Goal: Complete application form

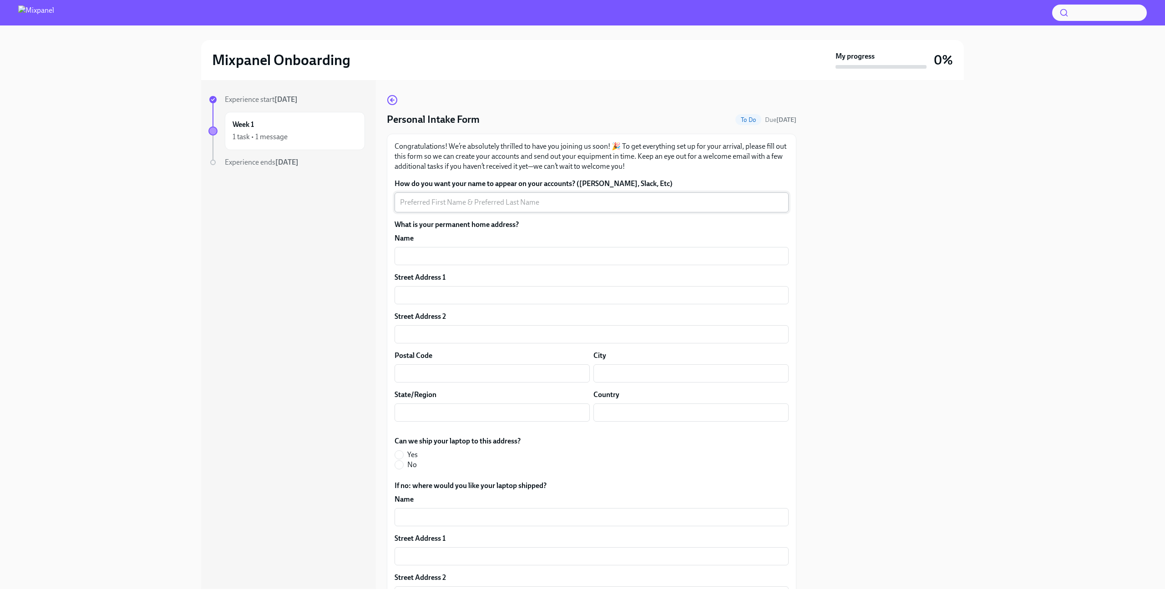
click at [434, 208] on div "x ​" at bounding box center [592, 203] width 394 height 20
type textarea "[PERSON_NAME]"
click at [450, 257] on input "text" at bounding box center [592, 256] width 394 height 18
type input "[PERSON_NAME]"
type input "[STREET_ADDRESS]"
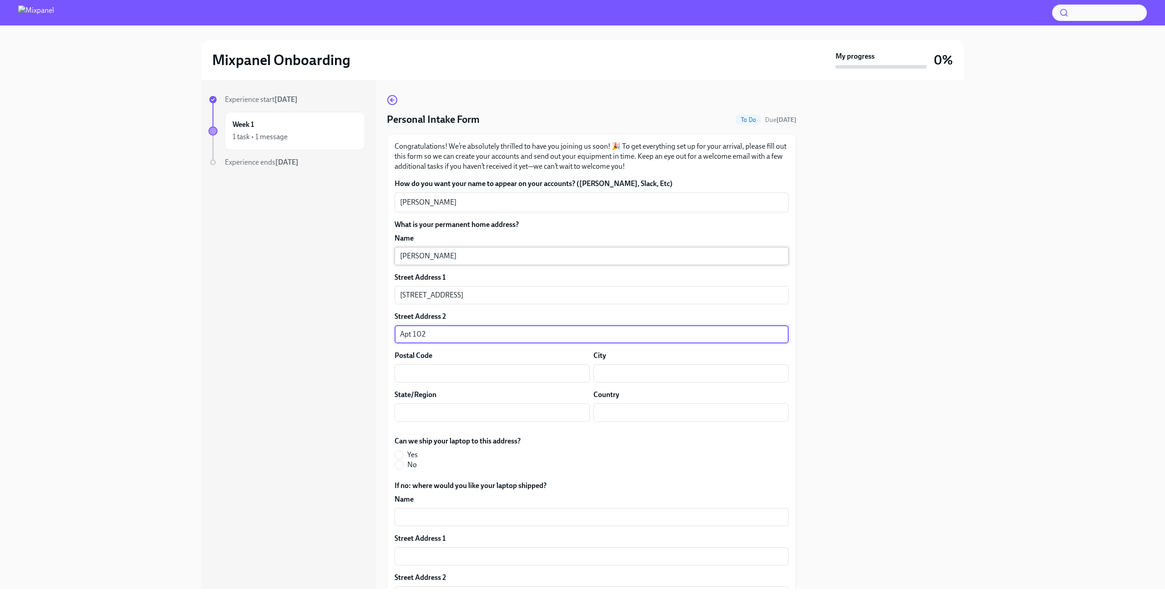
type input "Apt 102"
click at [415, 372] on input "78721" at bounding box center [492, 374] width 195 height 18
type input "78731"
click at [608, 375] on input "text" at bounding box center [690, 374] width 195 height 18
type input "Austin"
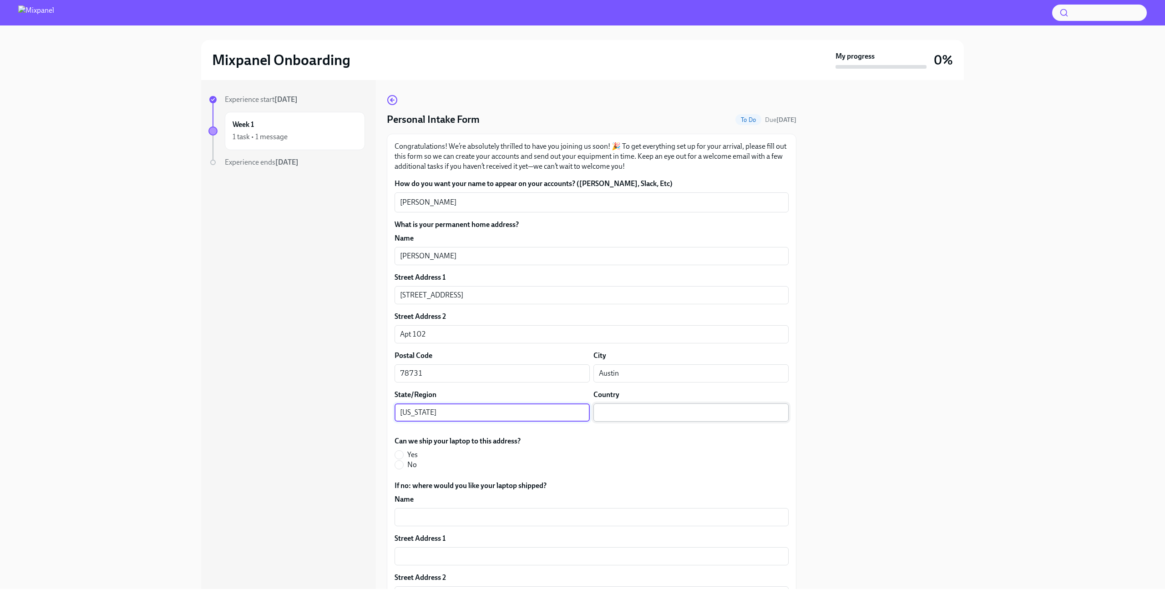
type input "[US_STATE]"
click at [621, 413] on input "text" at bounding box center [690, 413] width 195 height 18
type input "[GEOGRAPHIC_DATA]"
click at [703, 461] on div "Can we ship your laptop to this address? Yes No" at bounding box center [592, 453] width 394 height 34
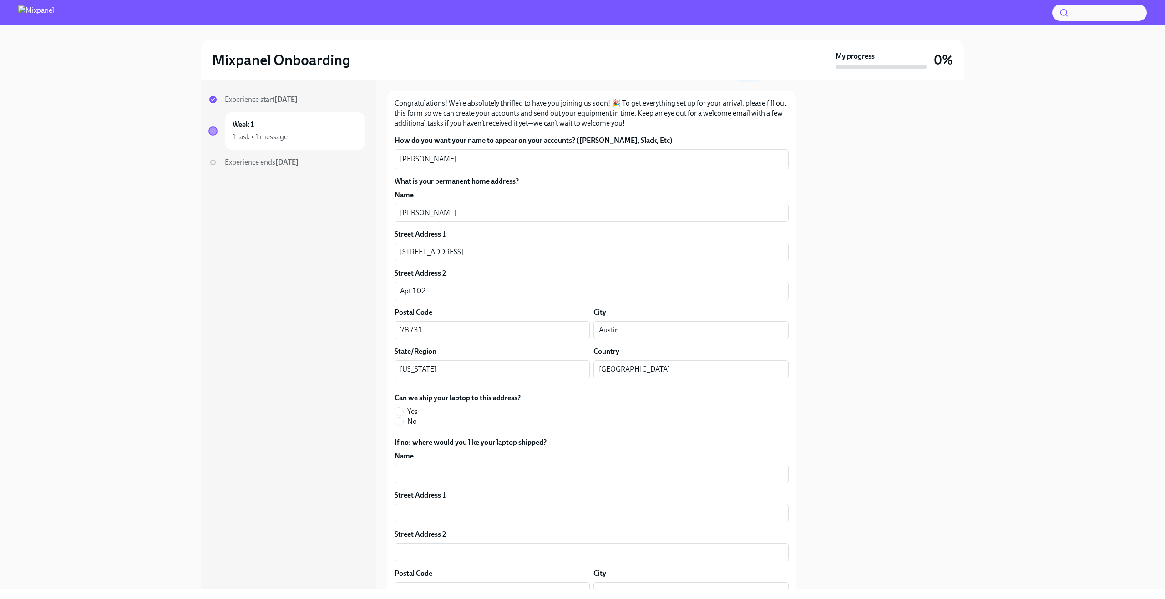
scroll to position [46, 0]
click at [399, 410] on input "Yes" at bounding box center [399, 409] width 8 height 8
radio input "true"
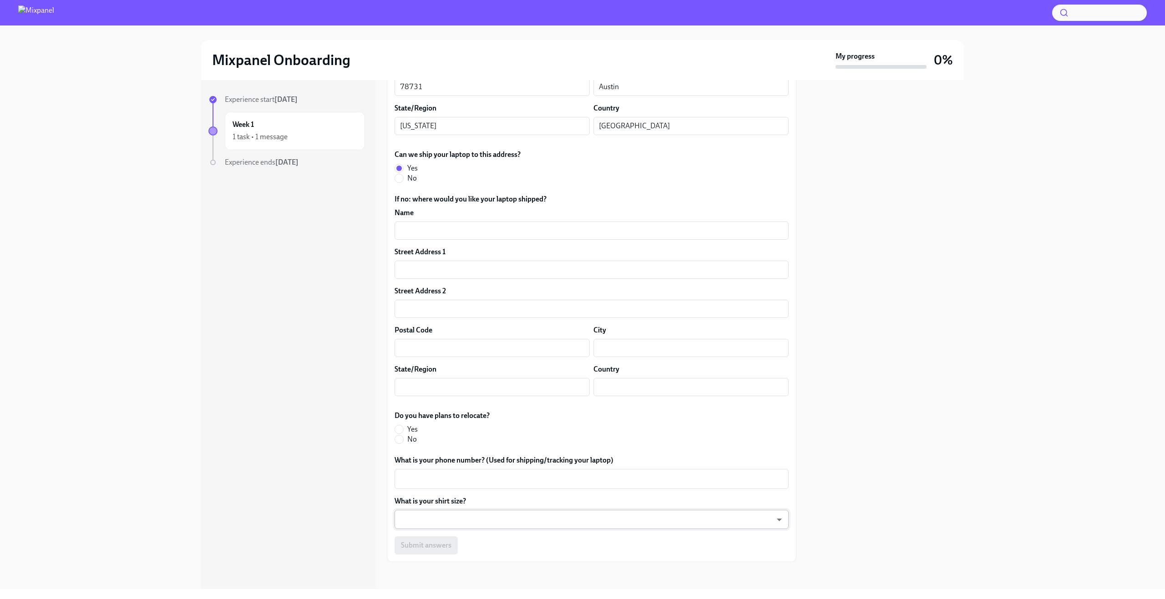
scroll to position [289, 0]
click at [401, 440] on input "No" at bounding box center [399, 437] width 8 height 8
radio input "true"
click at [419, 476] on textarea "What is your phone number? (Used for shipping/tracking your laptop)" at bounding box center [591, 476] width 383 height 11
type textarea "6362088117"
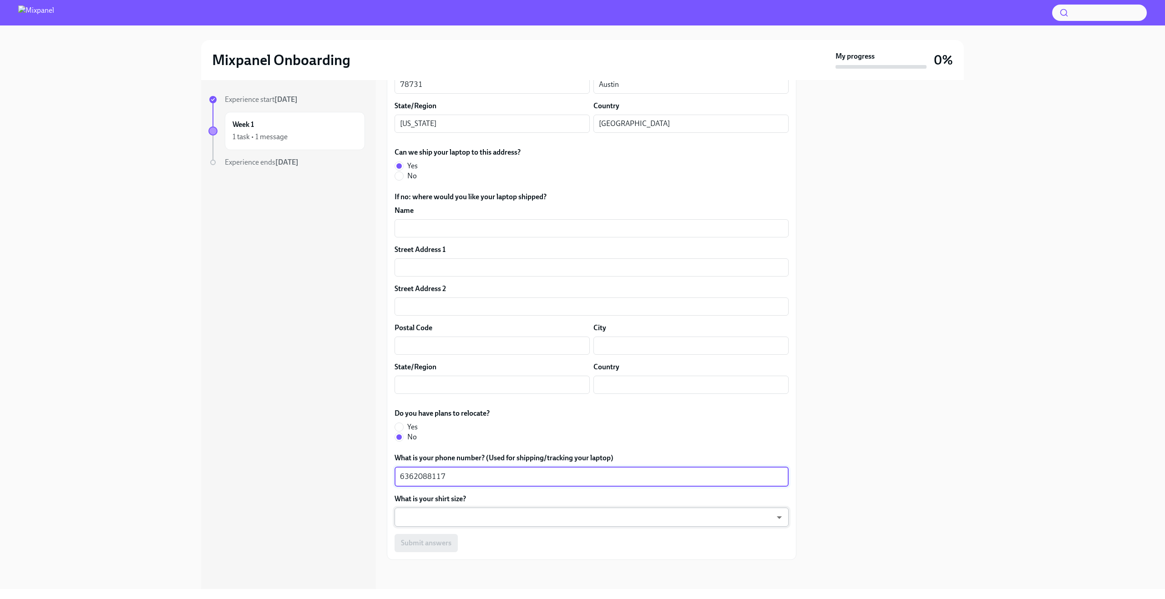
click at [440, 520] on body "Mixpanel Onboarding My progress 0% Experience start [DATE] Week 1 1 task • 1 me…" at bounding box center [582, 299] width 1165 height 599
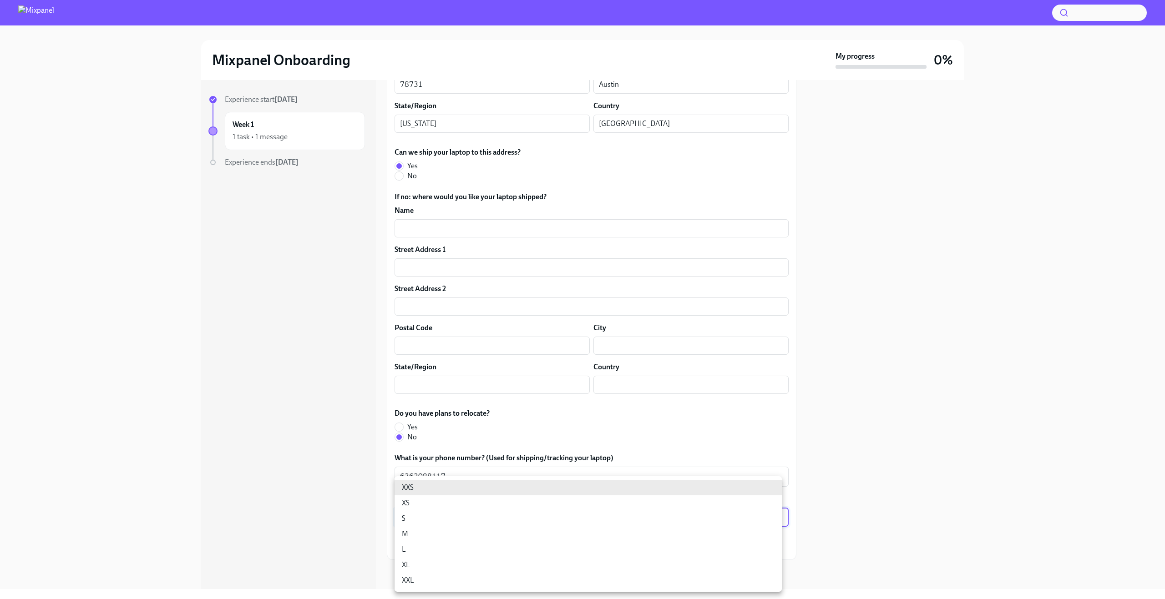
click at [416, 532] on li "M" at bounding box center [588, 534] width 387 height 15
type input "18gyGN_Um"
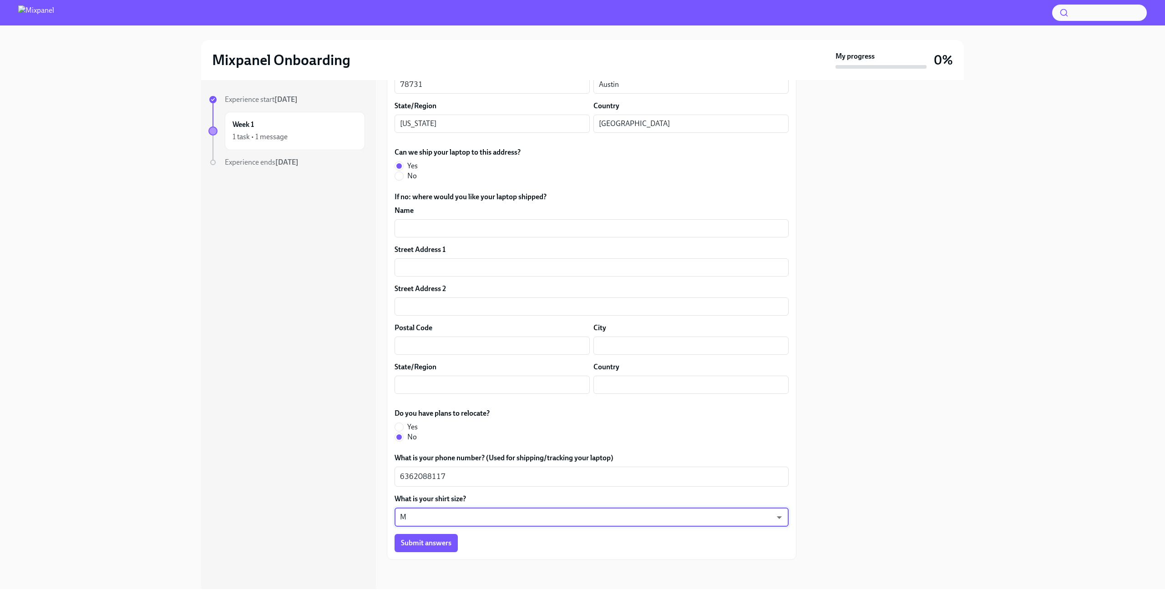
click at [338, 509] on div "Experience start [DATE] Week 1 1 task • 1 message Experience ends [DATE]" at bounding box center [288, 334] width 175 height 509
click at [439, 545] on span "Submit answers" at bounding box center [426, 543] width 51 height 9
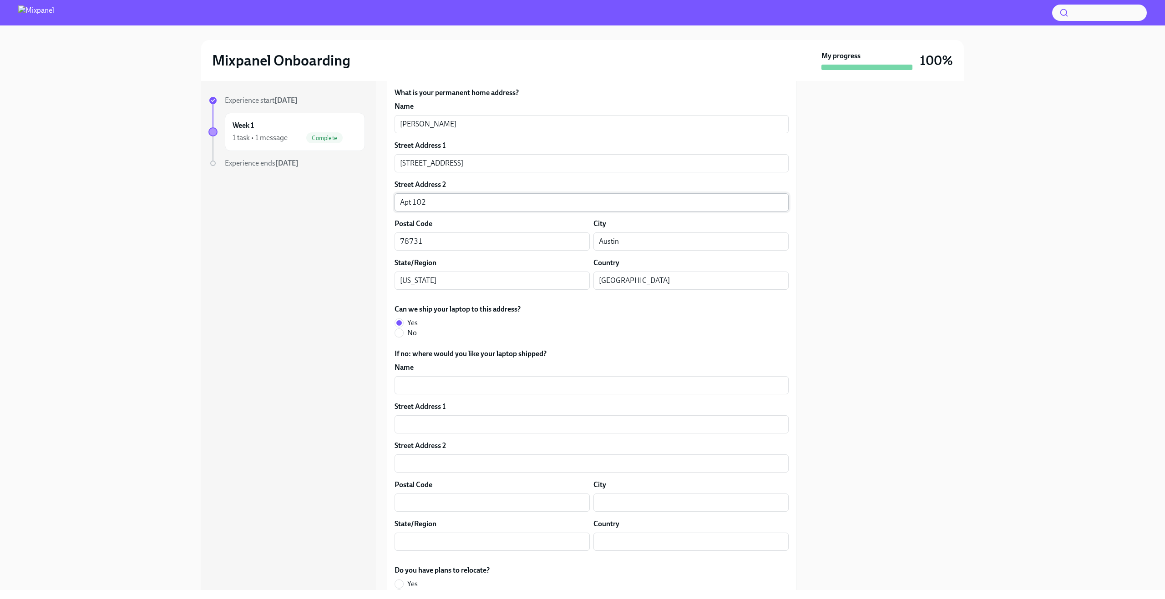
scroll to position [107, 0]
